Goal: Task Accomplishment & Management: Manage account settings

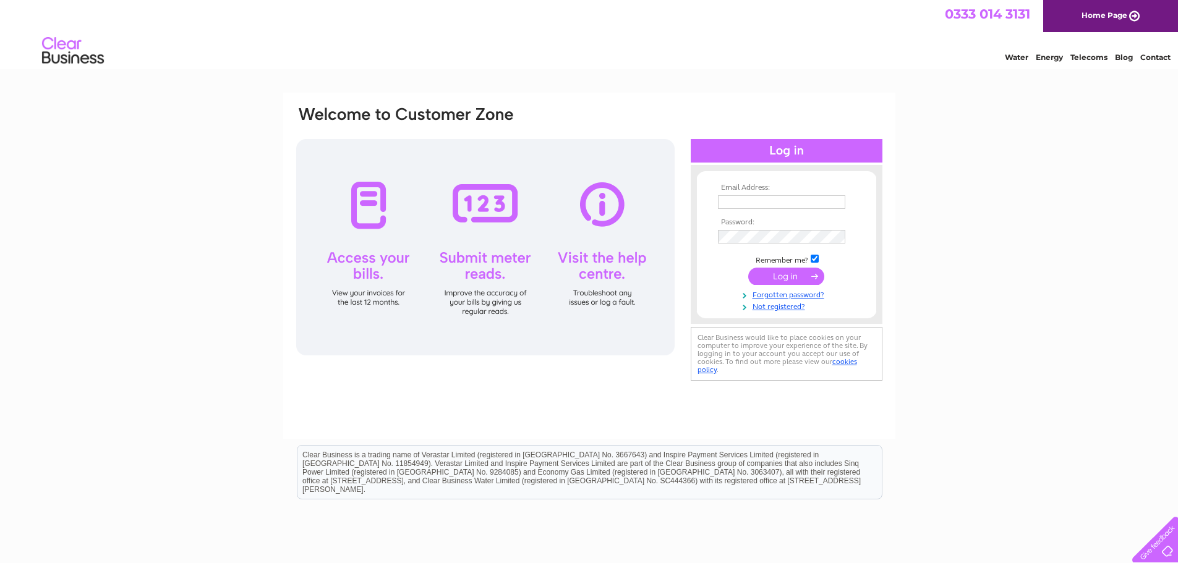
click at [754, 207] on input "text" at bounding box center [781, 202] width 127 height 14
type input "[PERSON_NAME][EMAIL_ADDRESS][DOMAIN_NAME]"
click at [798, 276] on input "submit" at bounding box center [786, 276] width 76 height 17
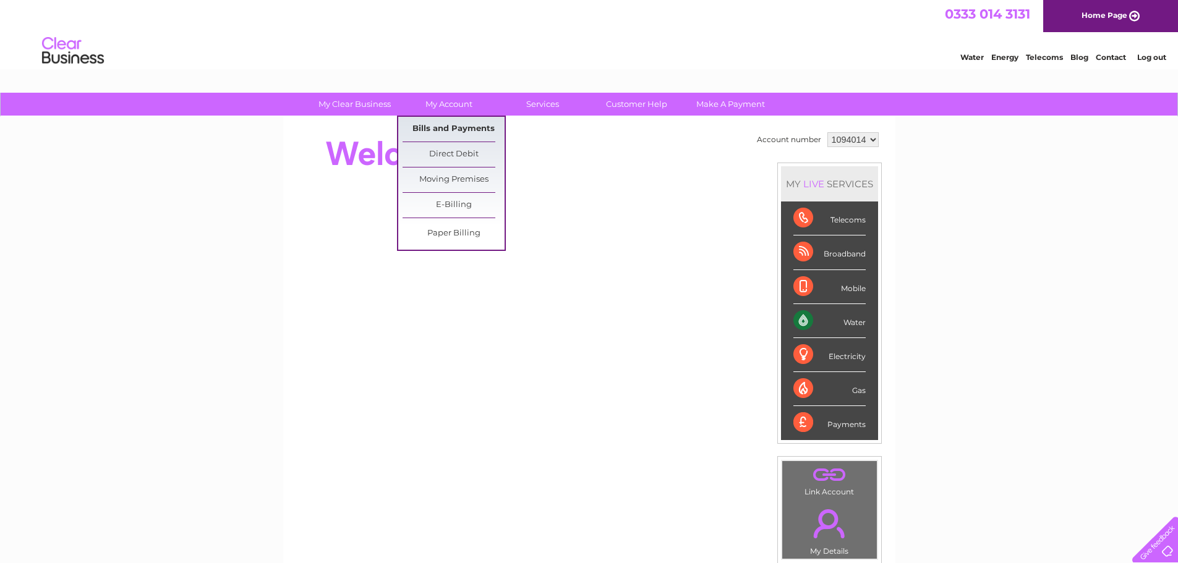
click at [440, 131] on link "Bills and Payments" at bounding box center [453, 129] width 102 height 25
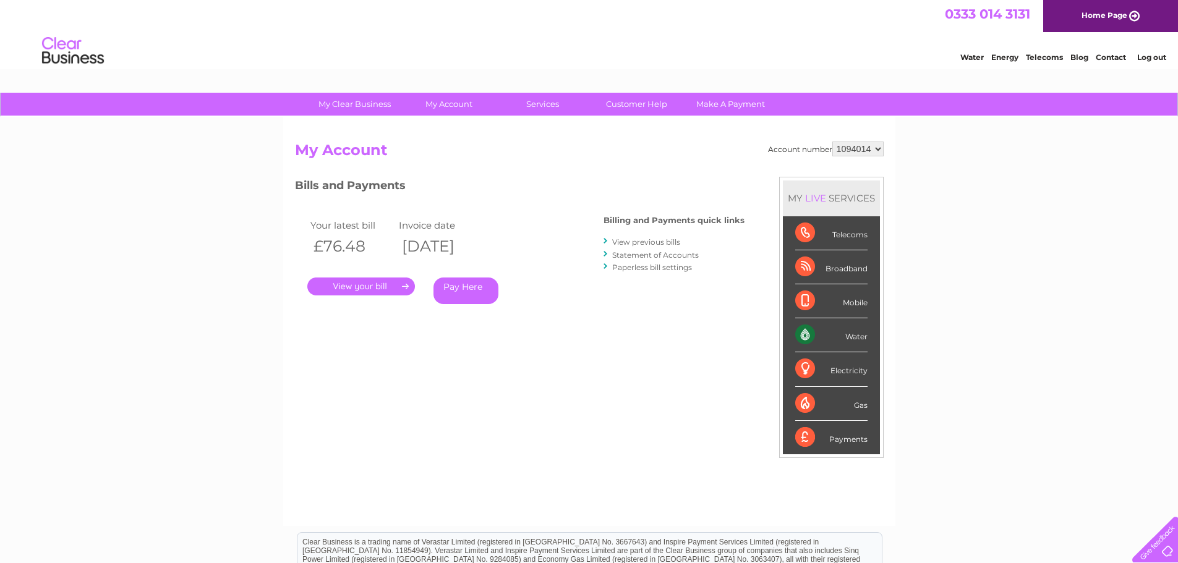
click at [369, 283] on link "." at bounding box center [361, 287] width 108 height 18
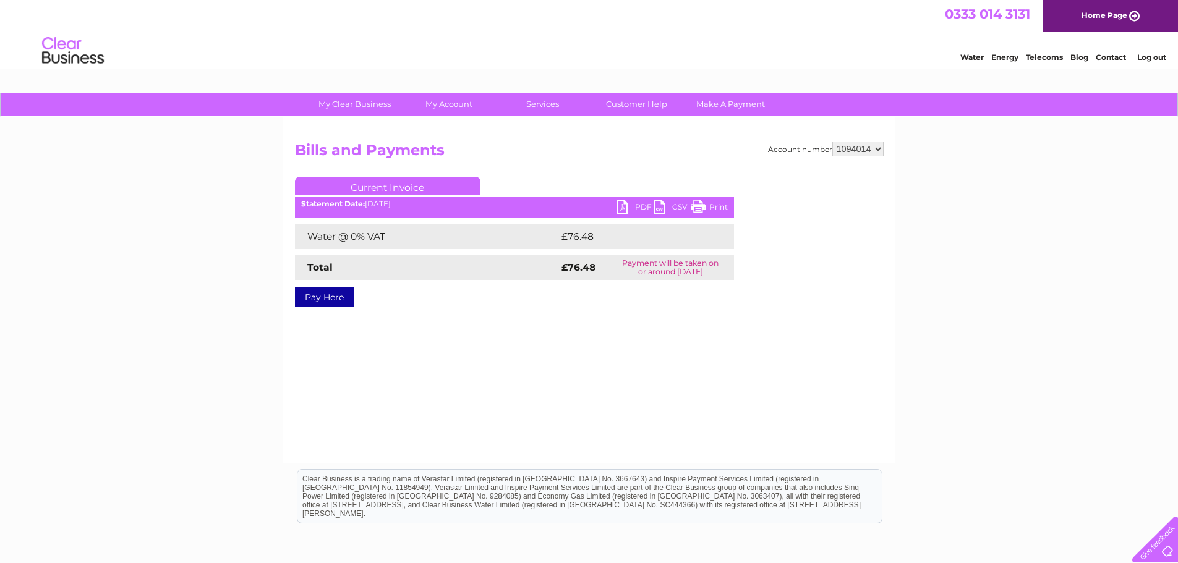
click at [626, 202] on link "PDF" at bounding box center [634, 209] width 37 height 18
